Goal: Information Seeking & Learning: Find specific page/section

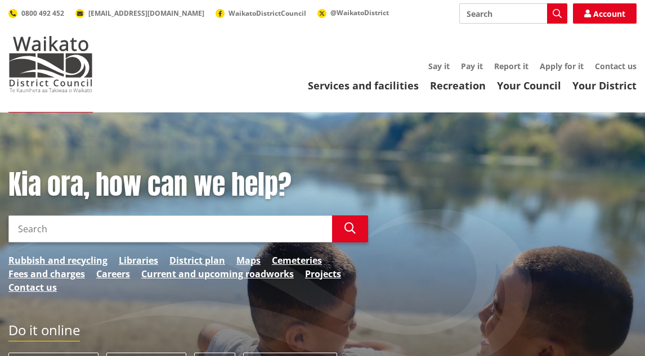
click at [475, 11] on input "Search" at bounding box center [513, 13] width 108 height 20
type input "sudivsion map falls road"
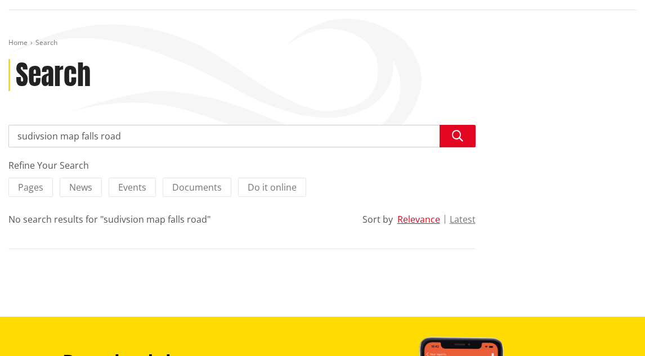
scroll to position [104, 0]
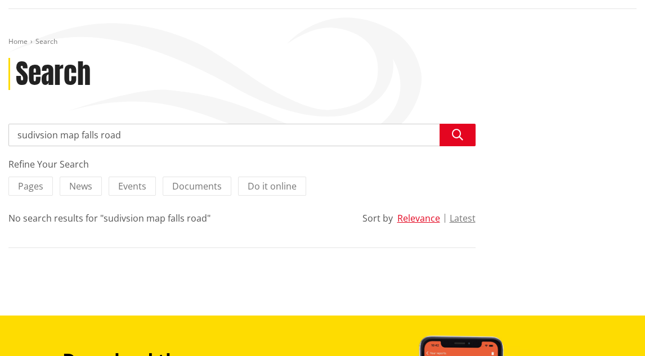
click at [130, 135] on input "sudivsion map falls road" at bounding box center [241, 135] width 467 height 23
type input "sudivsion map"
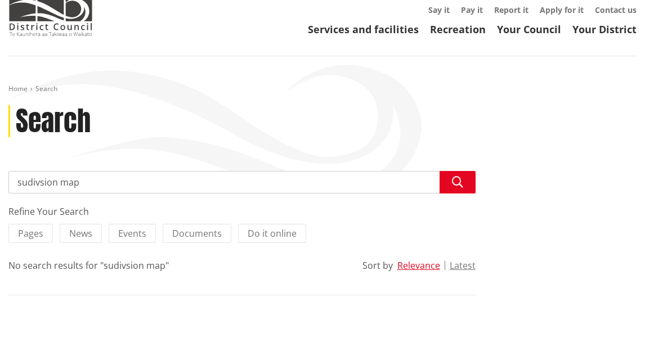
scroll to position [75, 0]
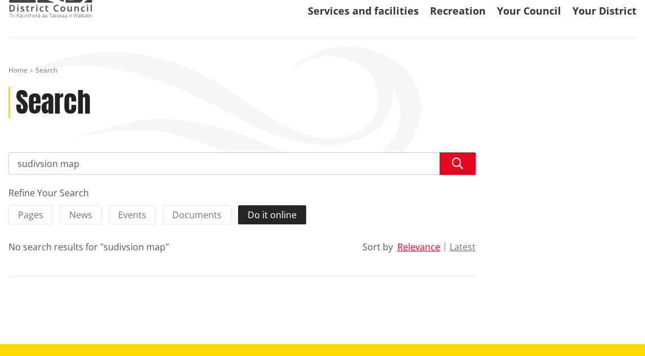
click at [266, 211] on span "Do it online" at bounding box center [272, 215] width 49 height 12
click at [0, 0] on input "Do it online" at bounding box center [0, 0] width 0 height 0
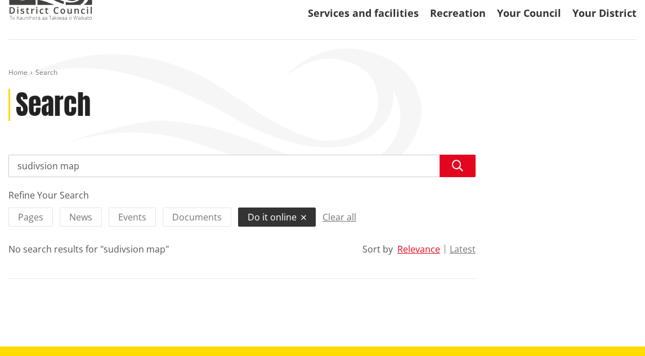
scroll to position [81, 0]
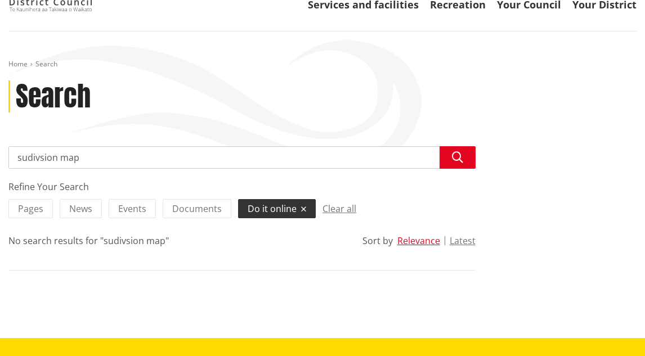
click at [28, 197] on div "Refine Your Search Pages News Events Documents Do it online Clear all" at bounding box center [241, 201] width 467 height 43
click at [33, 210] on span "Pages" at bounding box center [30, 209] width 25 height 12
click at [0, 0] on input "Pages" at bounding box center [0, 0] width 0 height 0
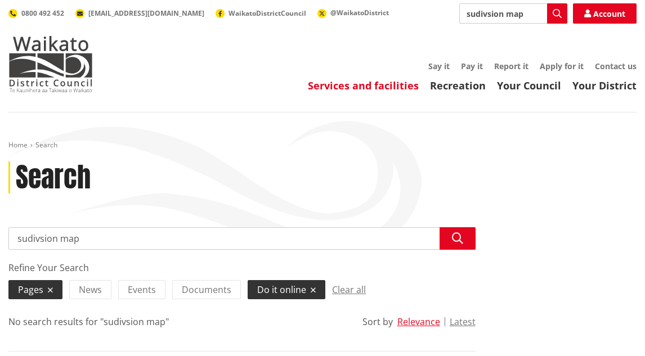
click at [398, 82] on link "Services and facilities" at bounding box center [363, 86] width 111 height 14
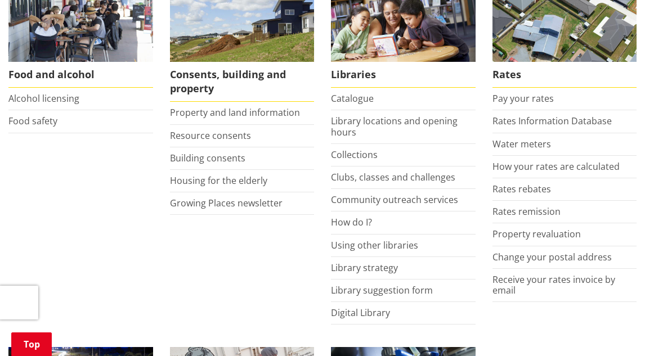
scroll to position [489, 0]
